Goal: Use online tool/utility: Utilize a website feature to perform a specific function

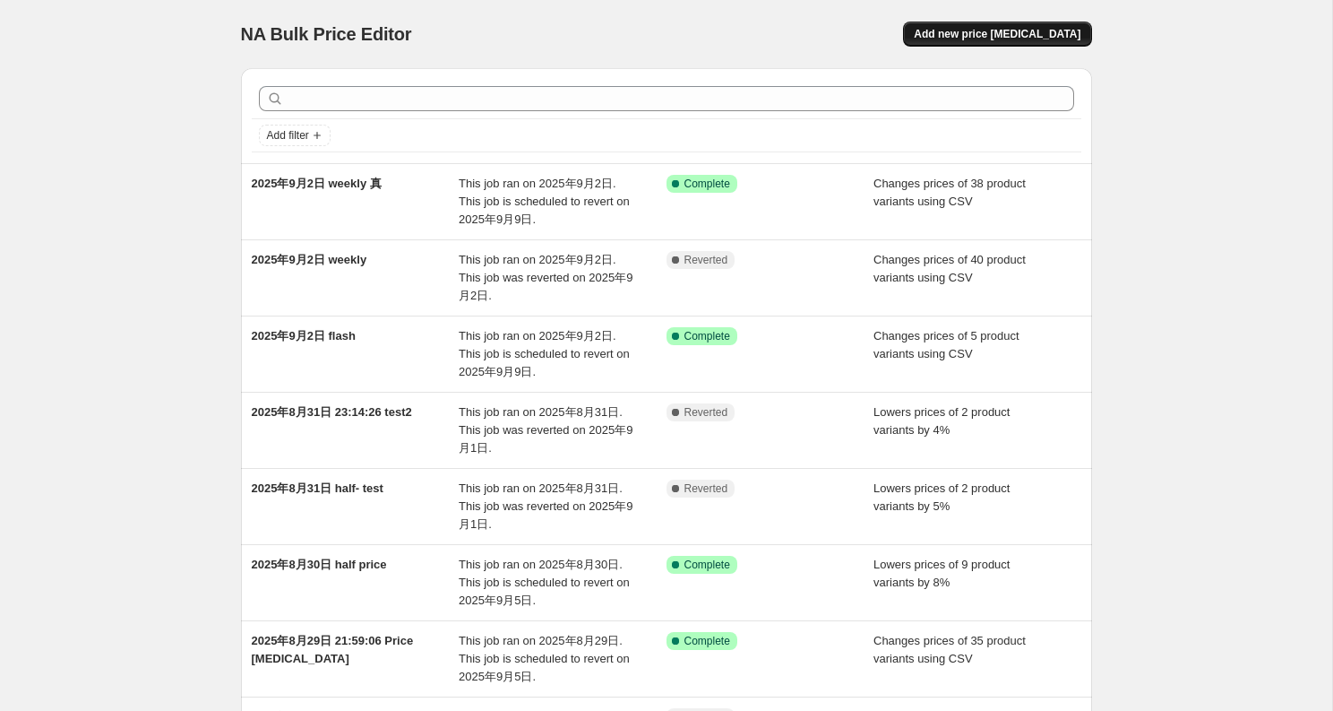
click at [1046, 31] on span "Add new price [MEDICAL_DATA]" at bounding box center [997, 34] width 167 height 14
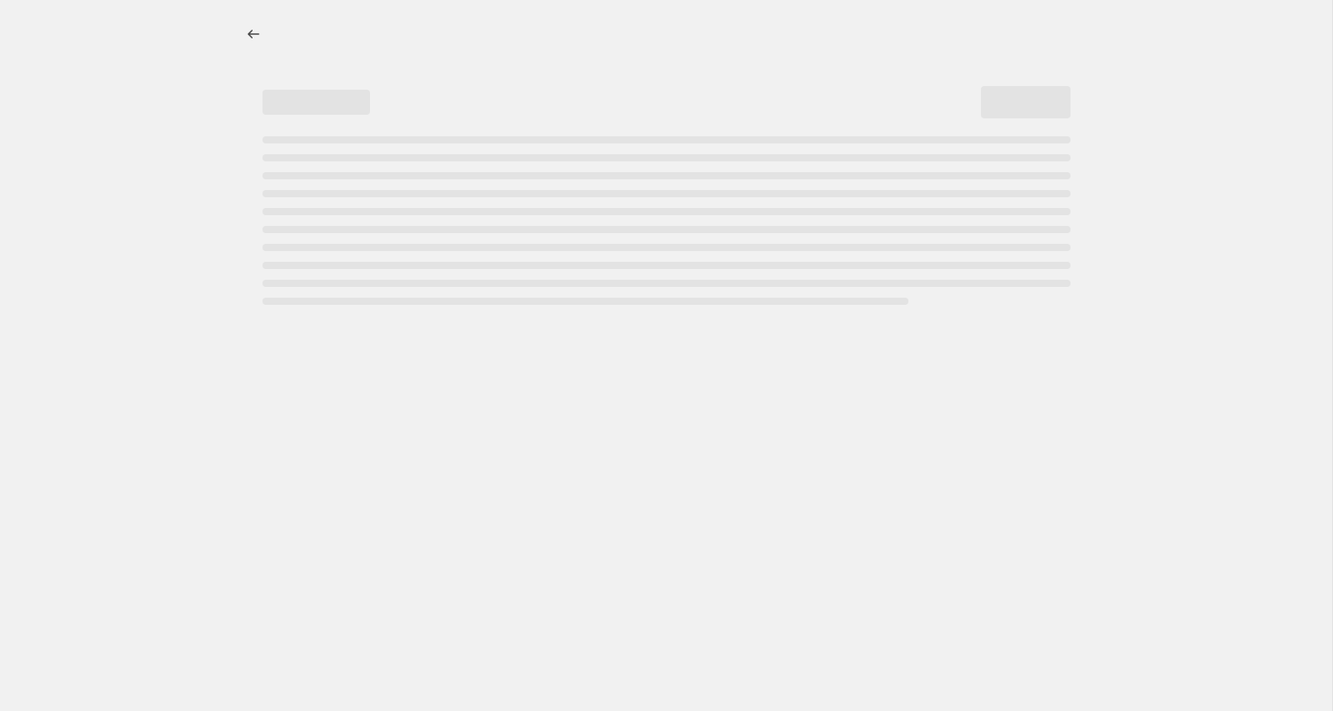
select select "percentage"
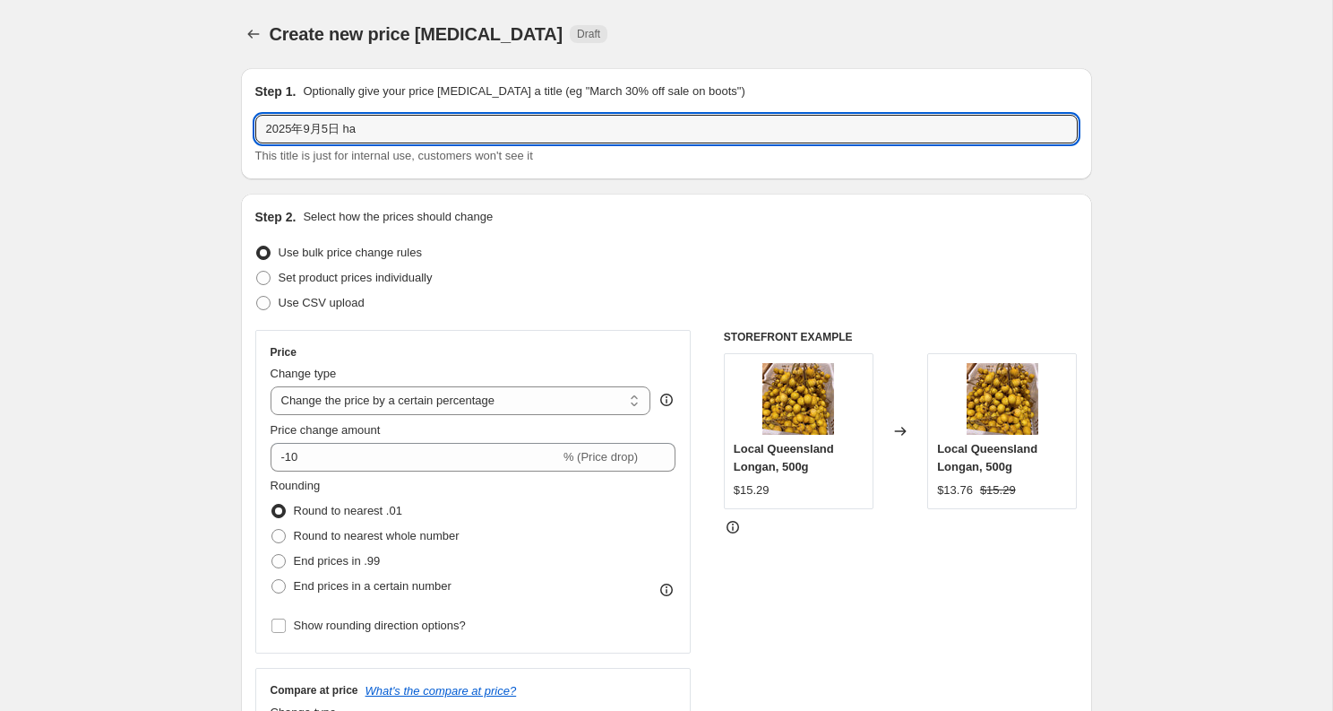
drag, startPoint x: 349, startPoint y: 124, endPoint x: 701, endPoint y: 159, distance: 354.0
click at [701, 159] on div "2025年9月5日 hal This title is just for internal use, customers won't see it" at bounding box center [666, 140] width 823 height 50
type input "2025年9月5日 half"
click at [351, 285] on span "Set product prices individually" at bounding box center [356, 278] width 154 height 18
click at [257, 272] on input "Set product prices individually" at bounding box center [256, 271] width 1 height 1
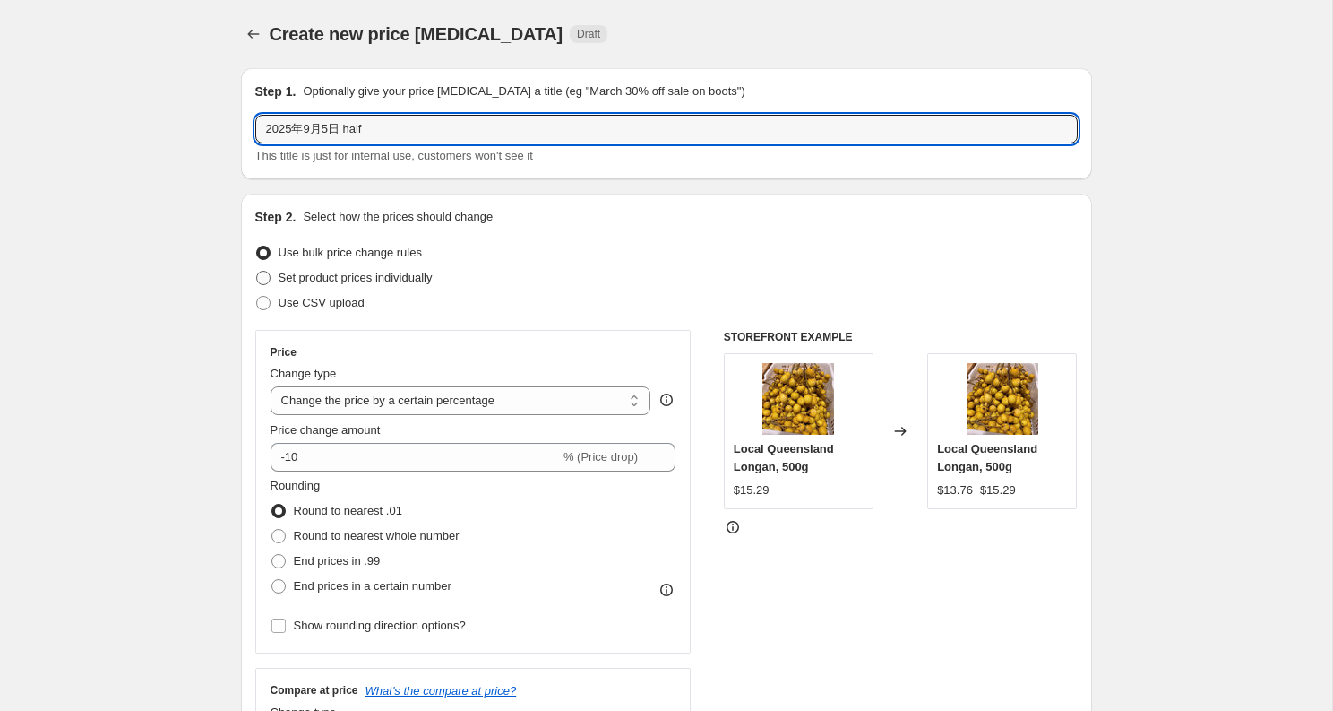
radio input "true"
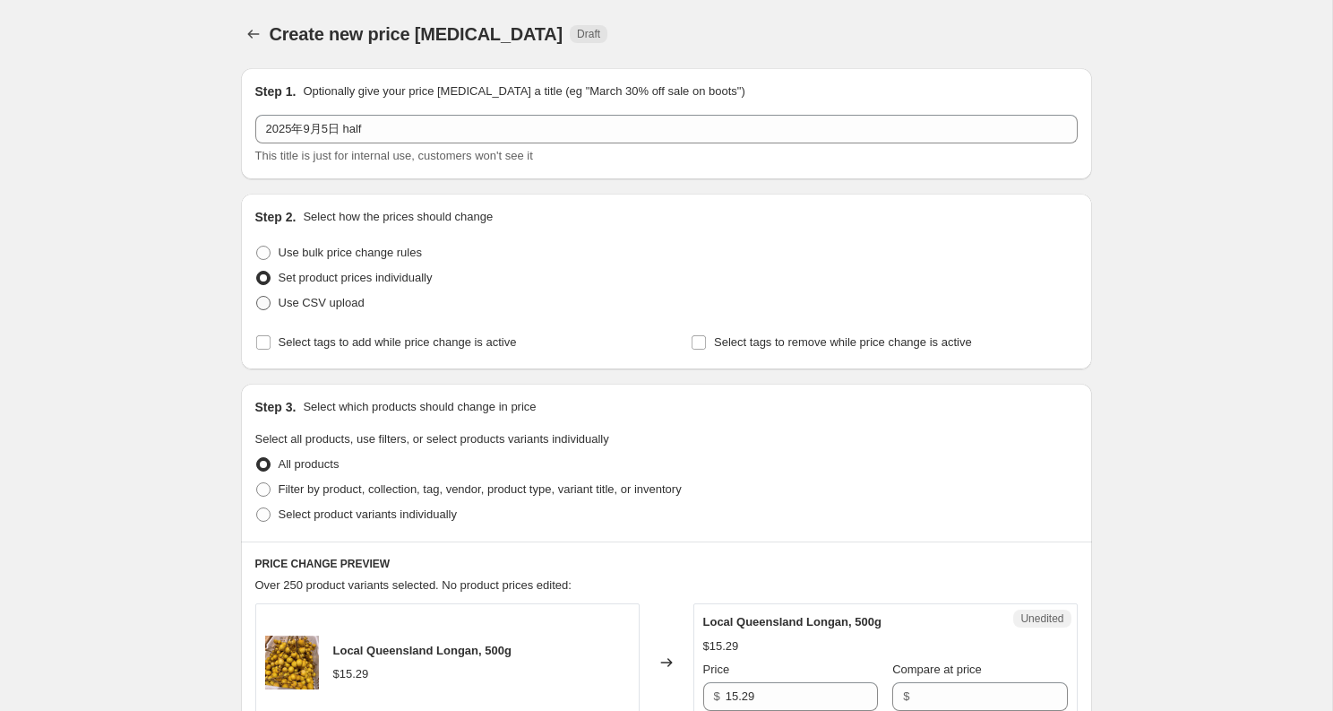
click at [333, 304] on span "Use CSV upload" at bounding box center [322, 302] width 86 height 13
click at [257, 297] on input "Use CSV upload" at bounding box center [256, 296] width 1 height 1
radio input "true"
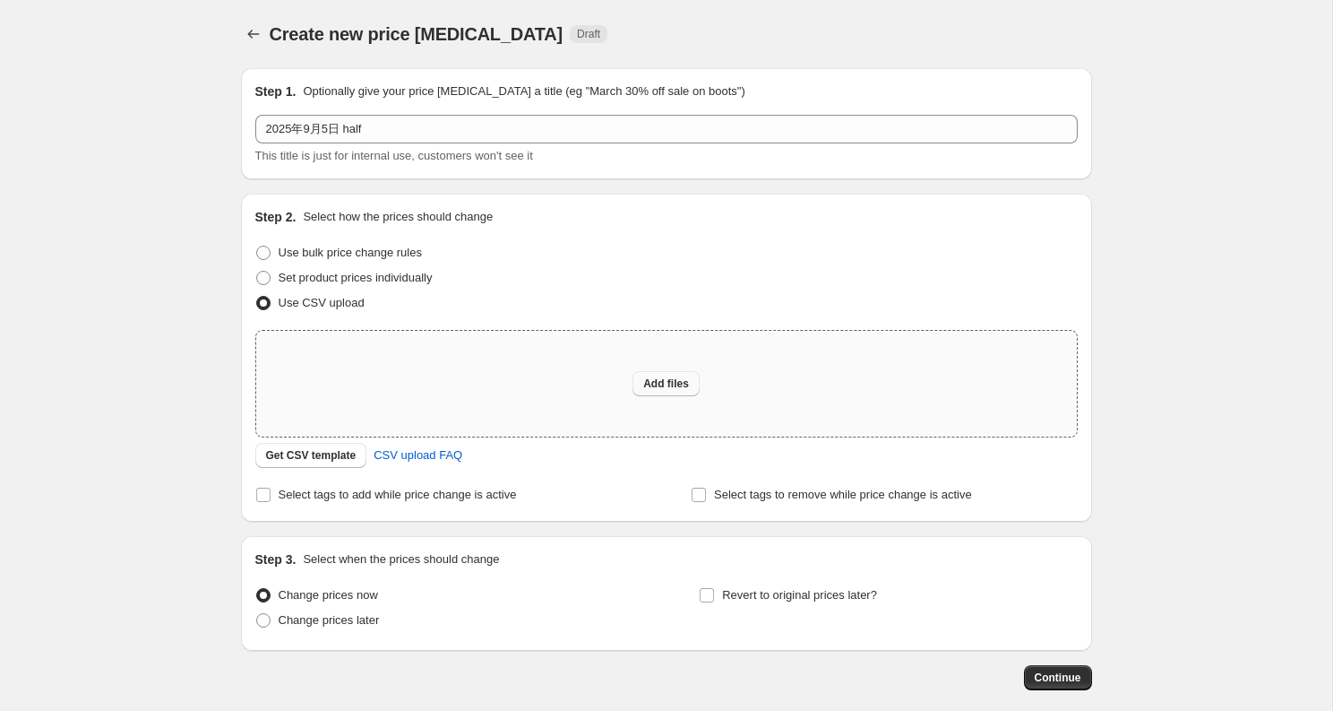
click at [681, 378] on span "Add files" at bounding box center [666, 383] width 46 height 14
type input "C:\fakepath\half-price9,5.csv"
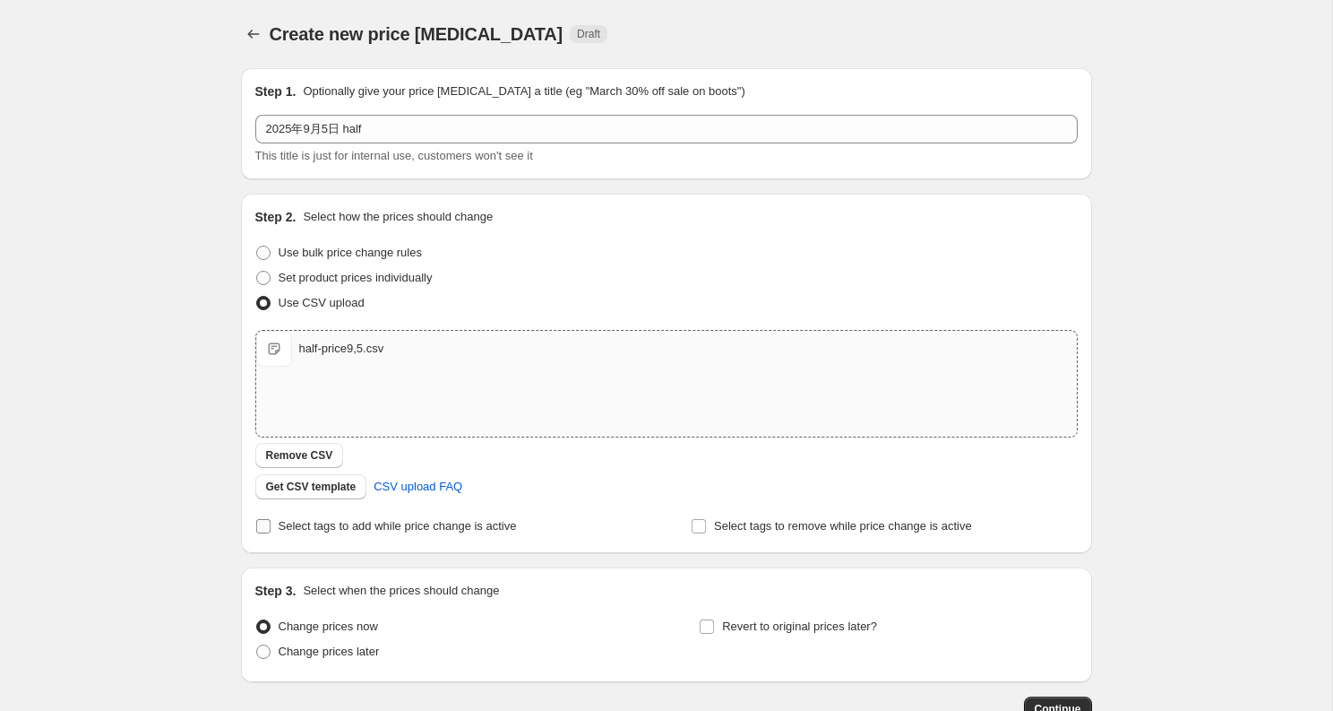
click at [291, 522] on span "Select tags to add while price change is active" at bounding box center [398, 525] width 238 height 13
click at [271, 522] on input "Select tags to add while price change is active" at bounding box center [263, 526] width 14 height 14
checkbox input "true"
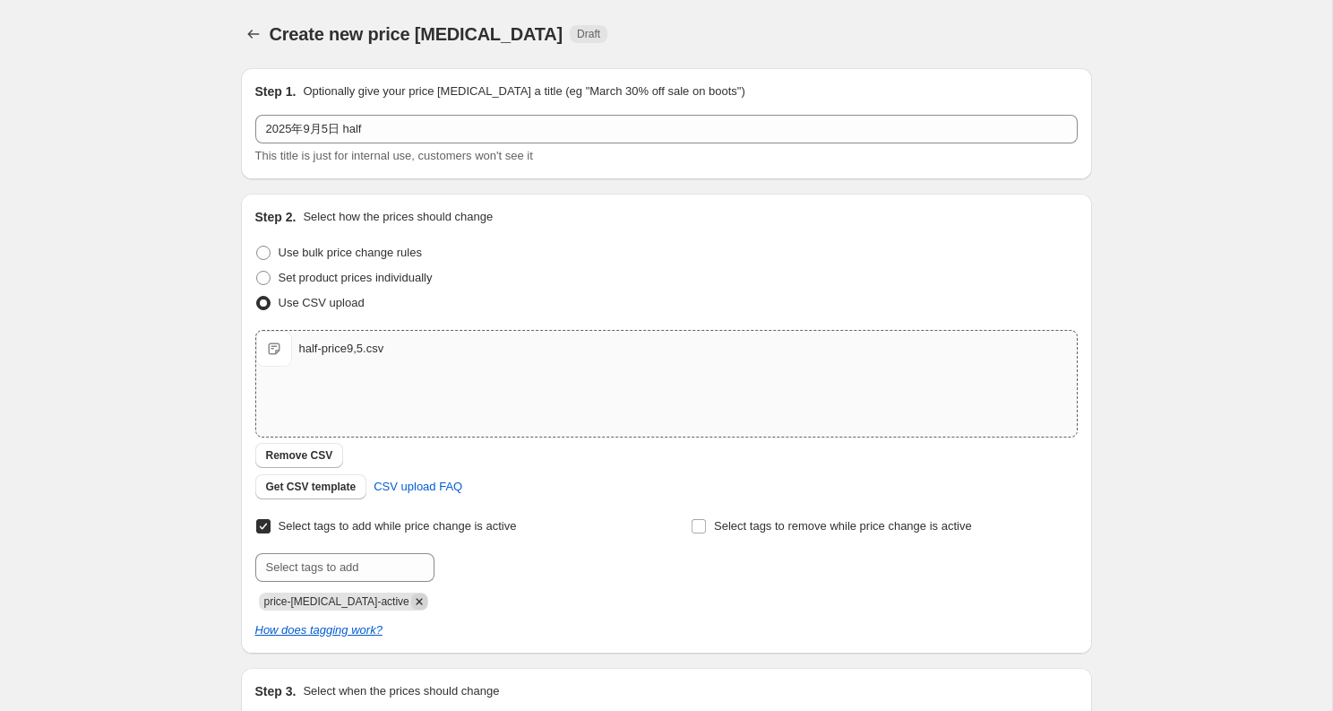
click at [411, 604] on icon "Remove price-change-job-active" at bounding box center [419, 601] width 16 height 16
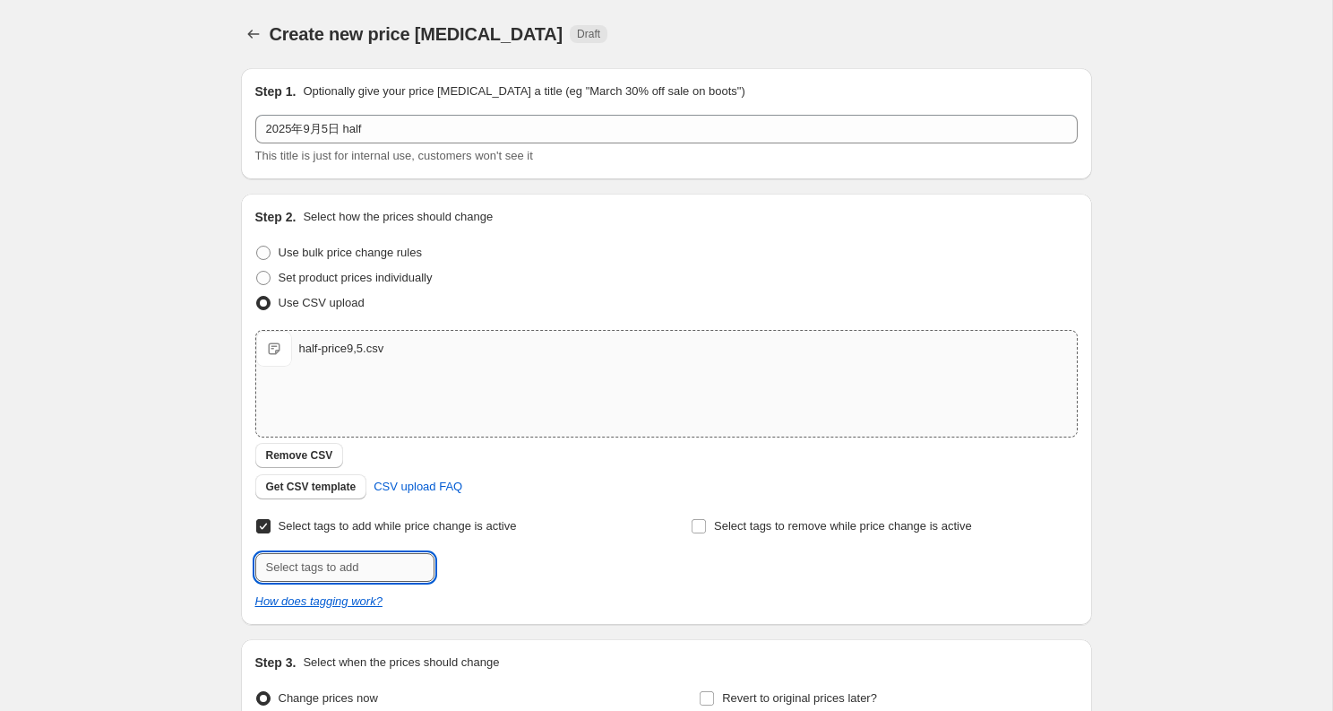
click at [391, 575] on input "text" at bounding box center [344, 567] width 179 height 29
type input "half-price"
click at [255, 194] on button "Submit" at bounding box center [280, 203] width 51 height 19
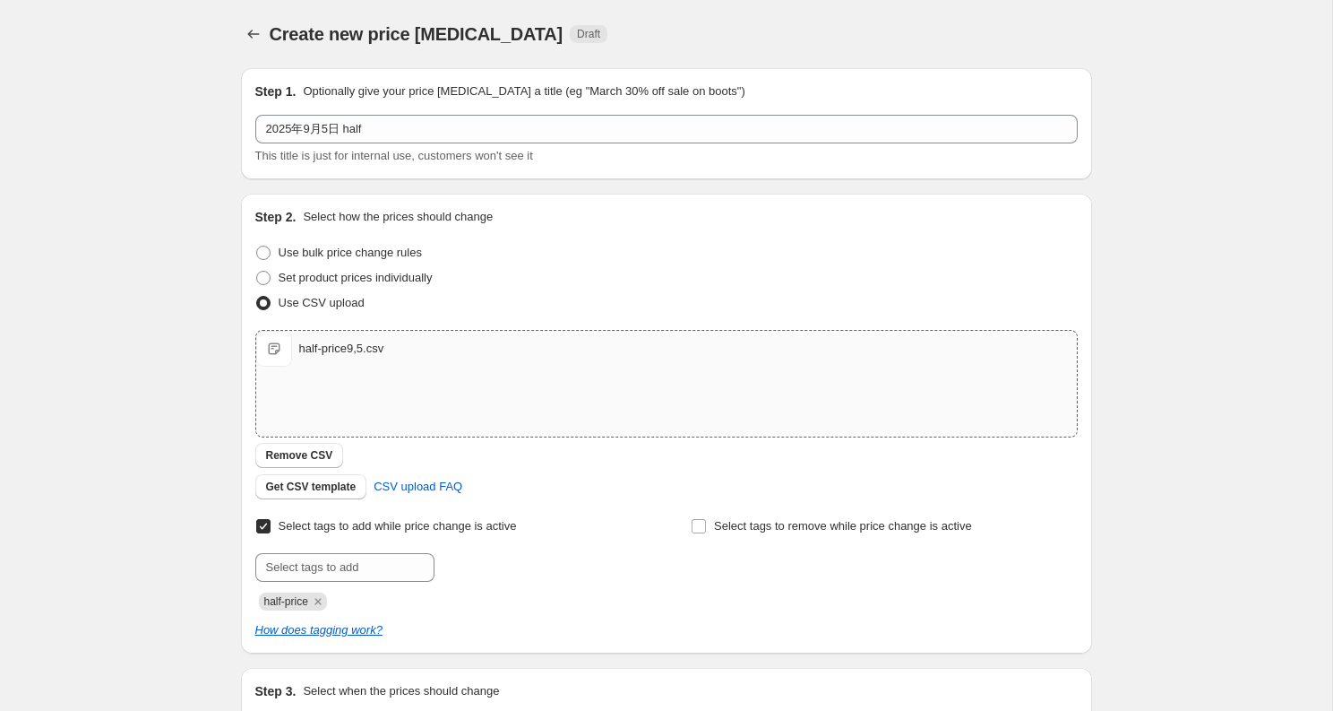
click at [586, 608] on div "half-price" at bounding box center [448, 600] width 386 height 22
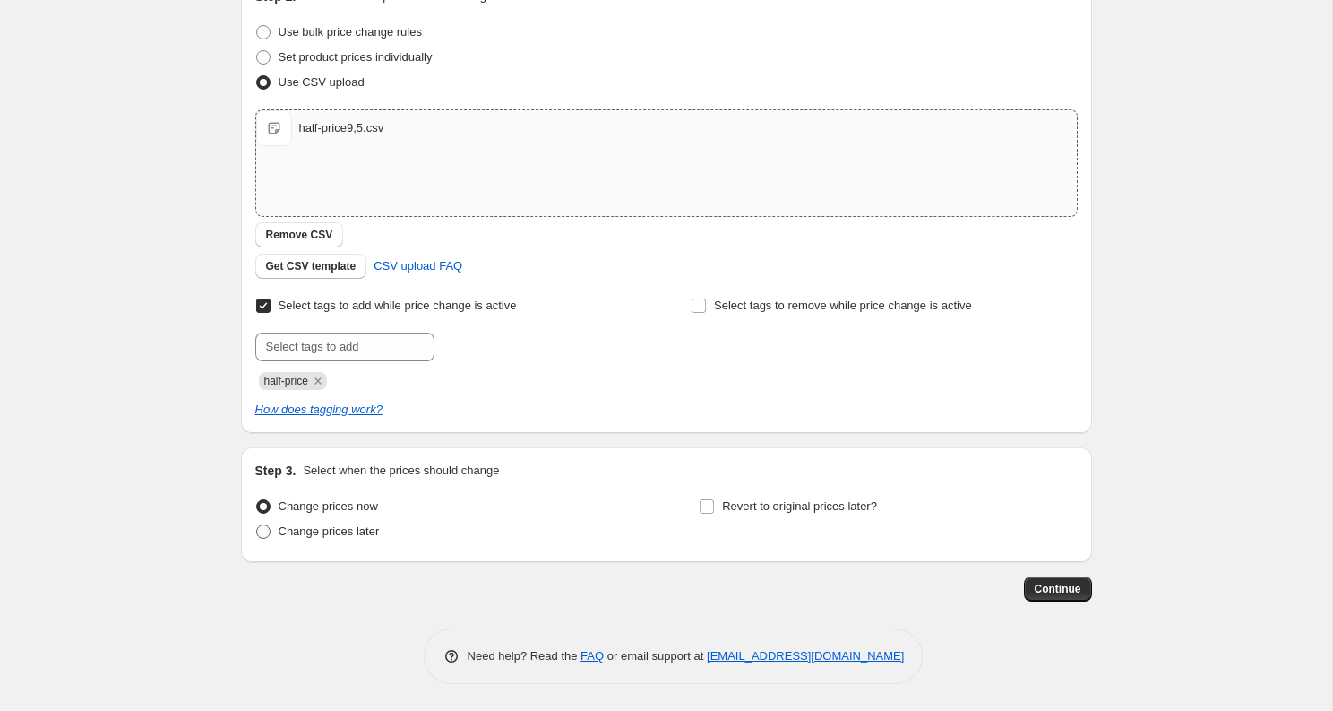
click at [380, 533] on span "Change prices later" at bounding box center [329, 530] width 101 height 13
click at [257, 525] on input "Change prices later" at bounding box center [256, 524] width 1 height 1
radio input "true"
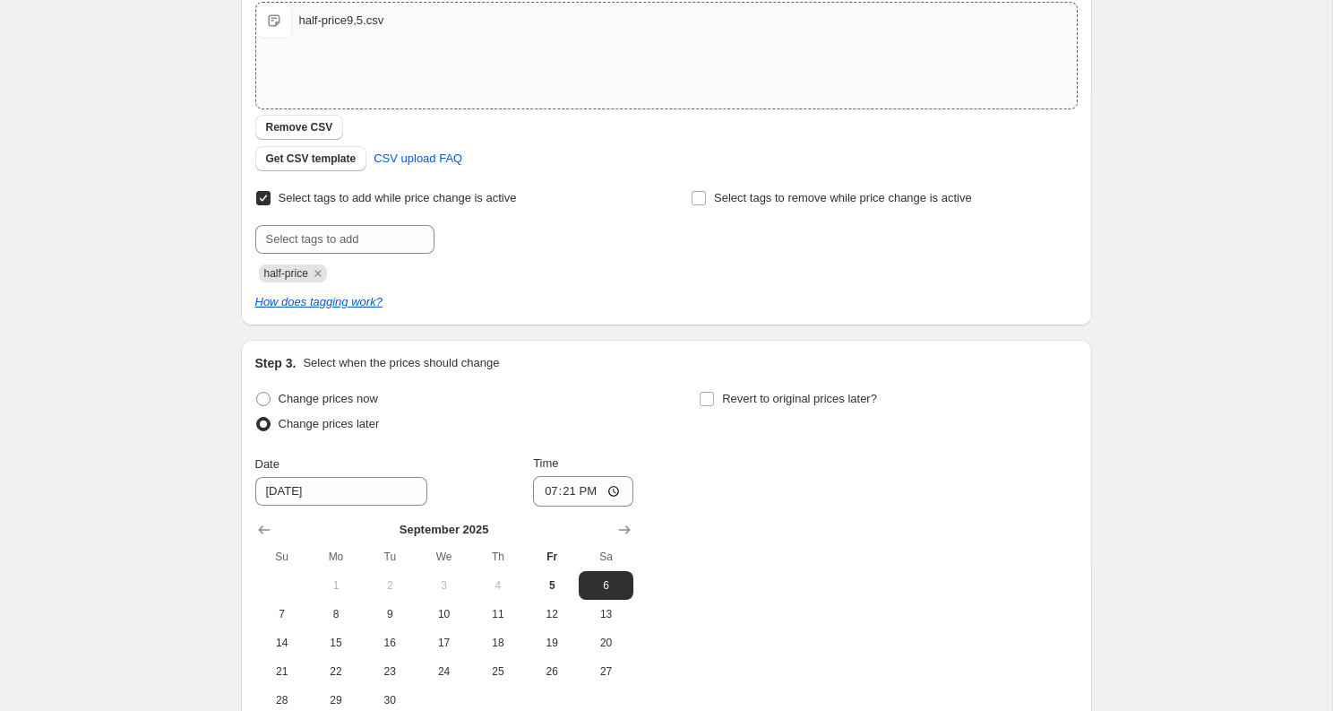
scroll to position [527, 0]
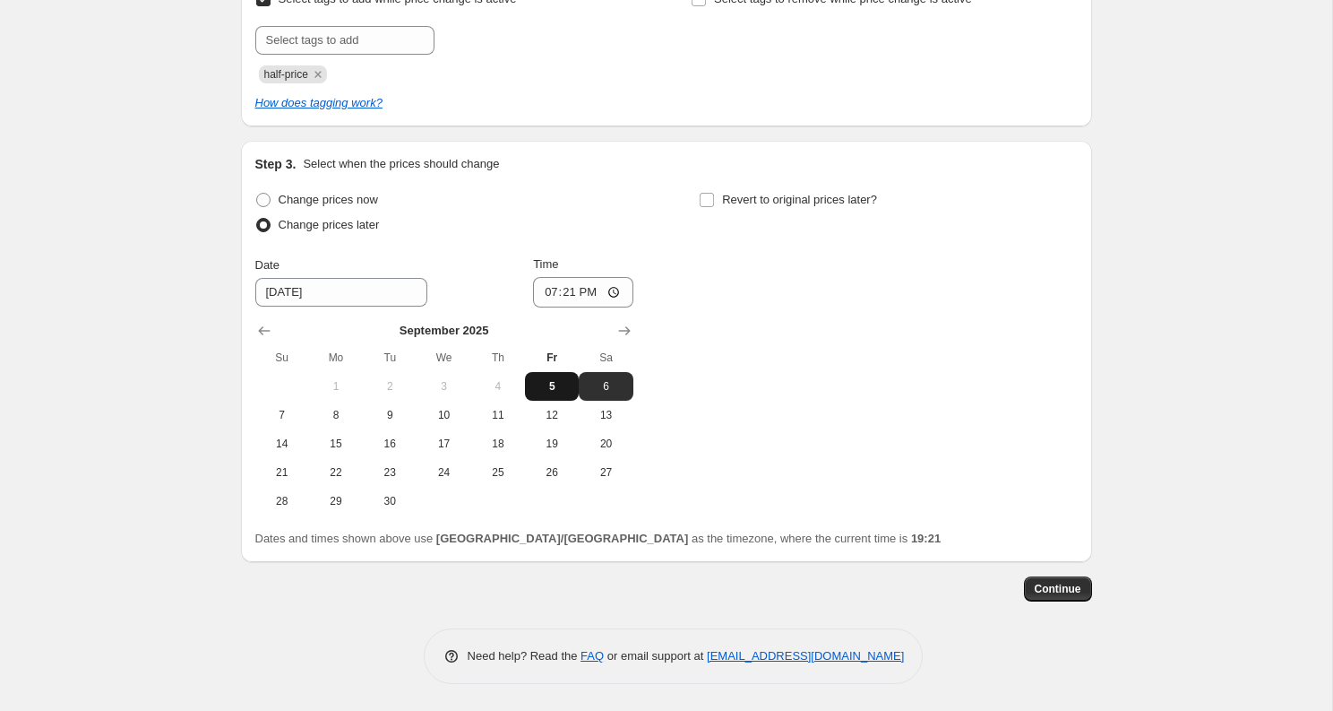
click at [546, 394] on button "5" at bounding box center [552, 386] width 54 height 29
type input "9/5/2025"
click at [570, 301] on input "19:21" at bounding box center [583, 292] width 100 height 30
type input "22:00"
click at [815, 207] on span "Revert to original prices later?" at bounding box center [799, 200] width 155 height 18
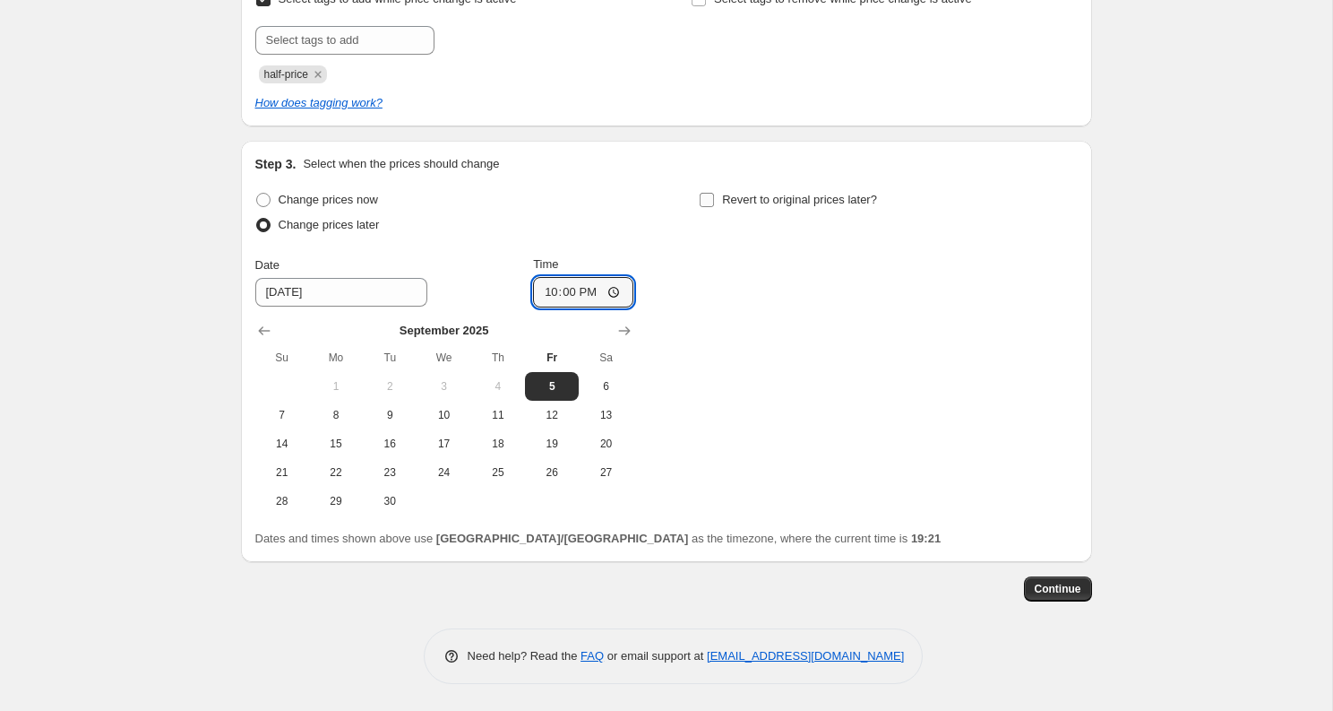
click at [714, 207] on input "Revert to original prices later?" at bounding box center [707, 200] width 14 height 14
checkbox input "true"
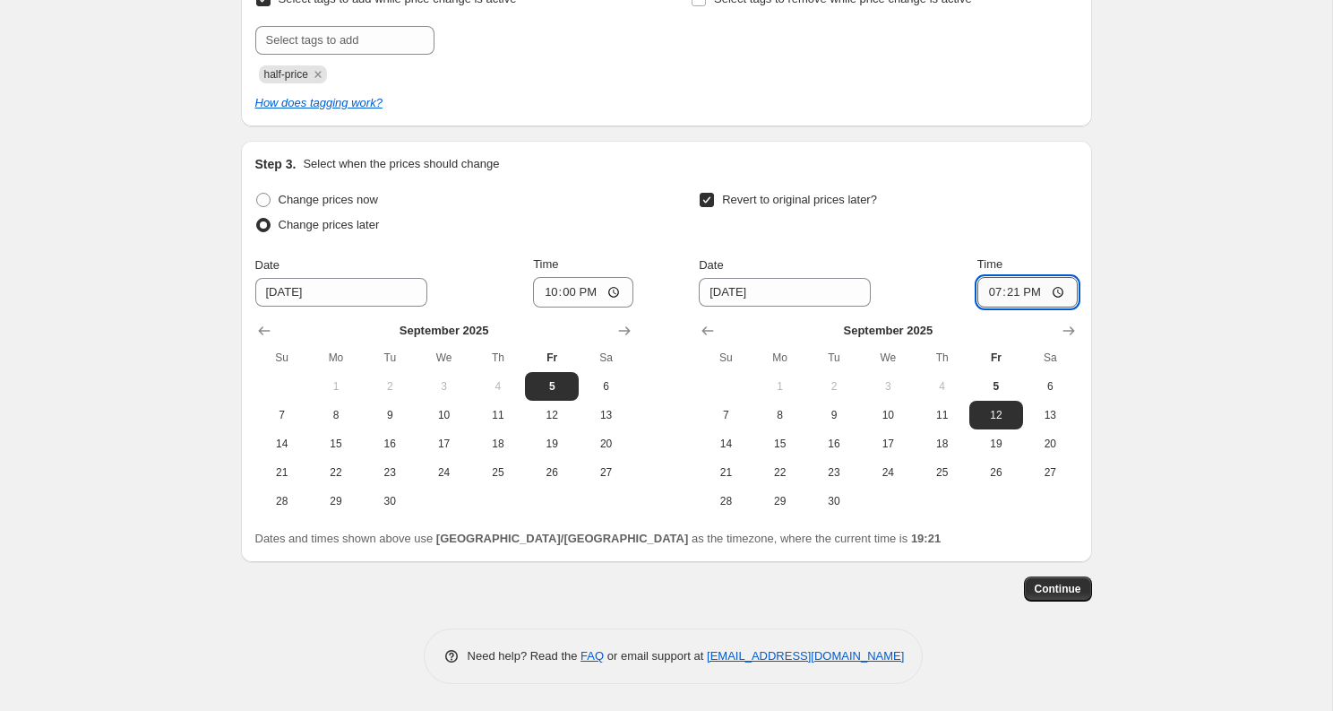
click at [1004, 300] on input "19:21" at bounding box center [1028, 292] width 100 height 30
type input "22:00"
click at [1067, 585] on span "Continue" at bounding box center [1058, 589] width 47 height 14
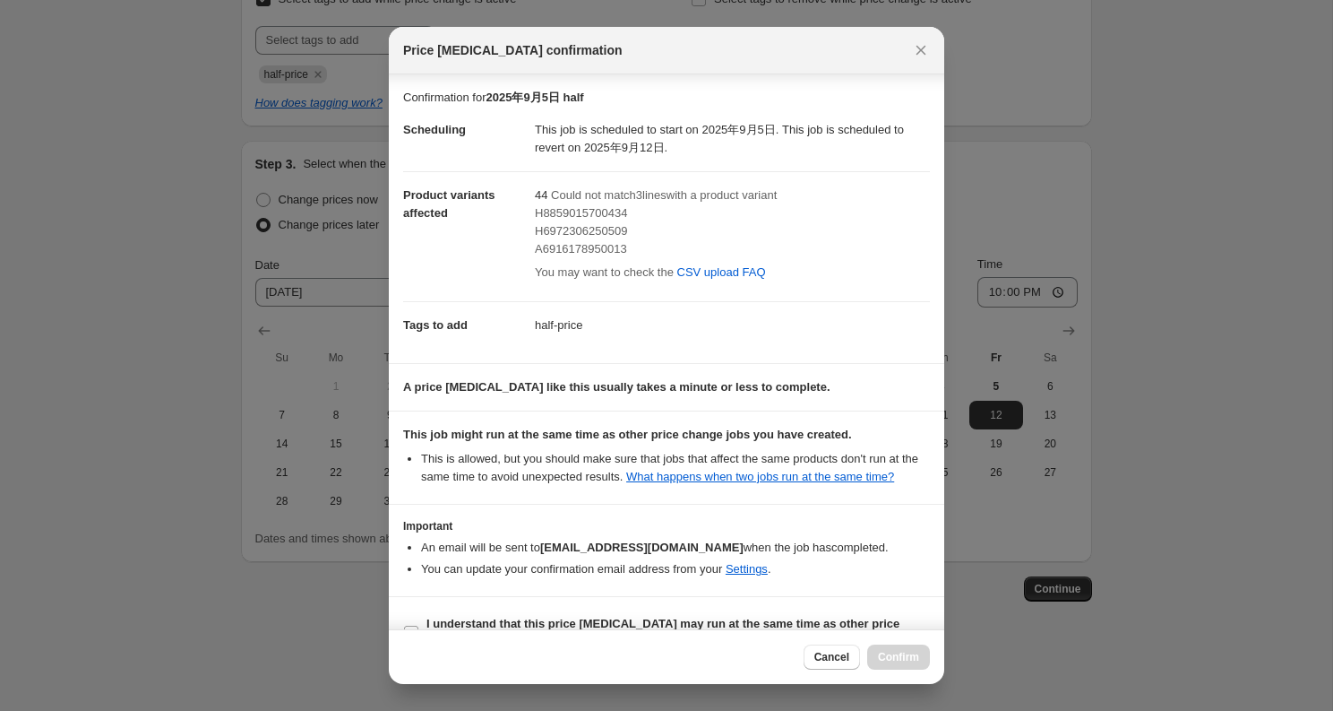
scroll to position [57, 0]
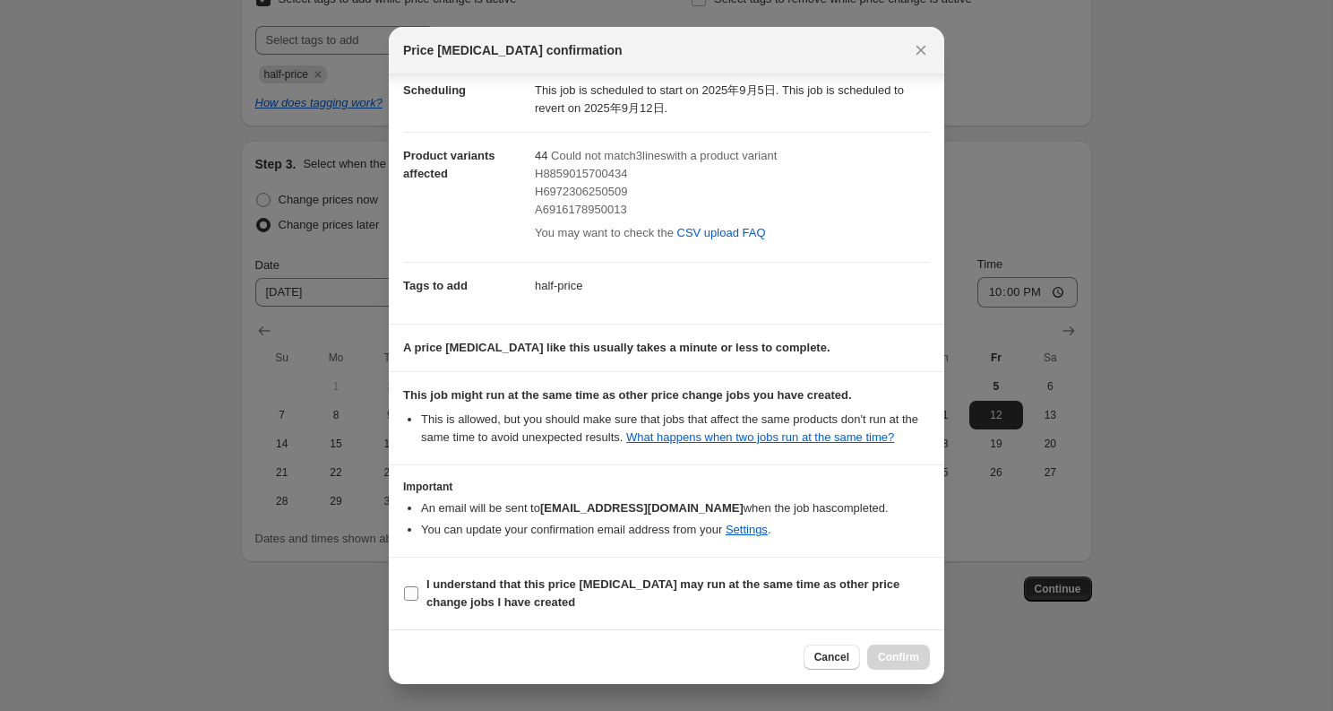
click at [640, 586] on b "I understand that this price change job may run at the same time as other price…" at bounding box center [663, 592] width 473 height 31
click at [418, 586] on input "I understand that this price change job may run at the same time as other price…" at bounding box center [411, 593] width 14 height 14
checkbox input "true"
click at [895, 651] on span "Confirm" at bounding box center [898, 657] width 41 height 14
